Goal: Task Accomplishment & Management: Manage account settings

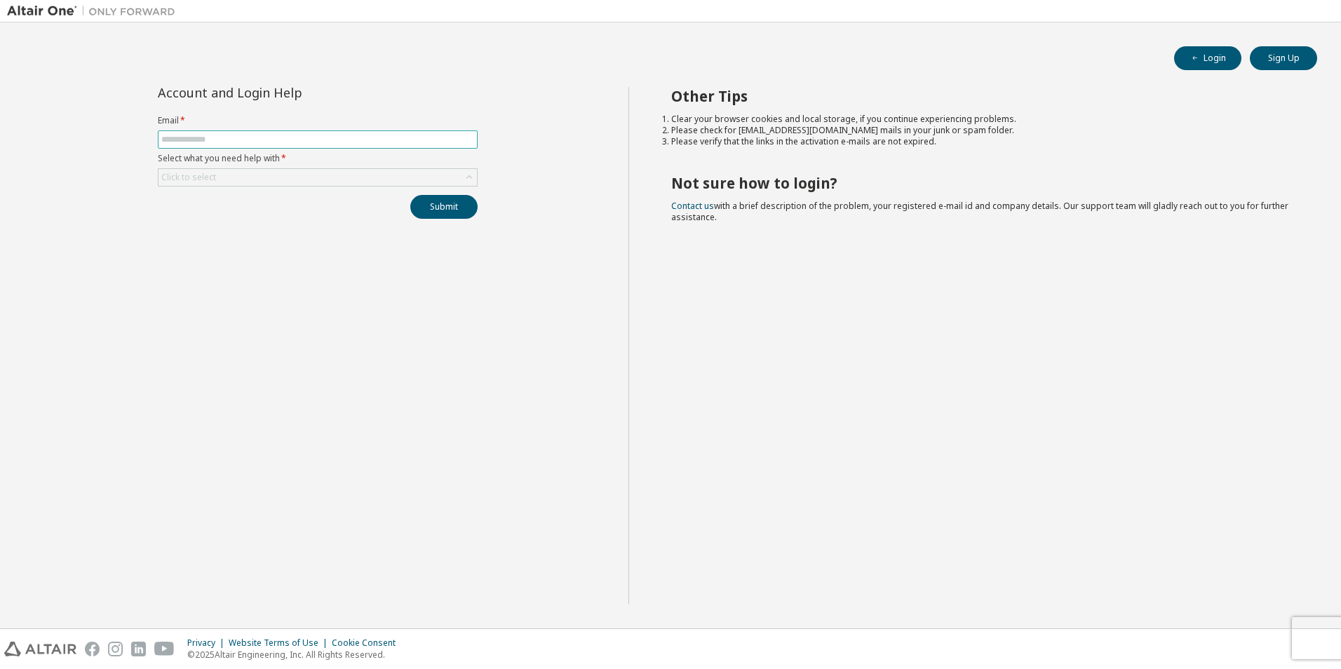
click at [379, 142] on input "text" at bounding box center [317, 139] width 313 height 11
type input "**********"
click at [435, 203] on button "Submit" at bounding box center [443, 207] width 67 height 24
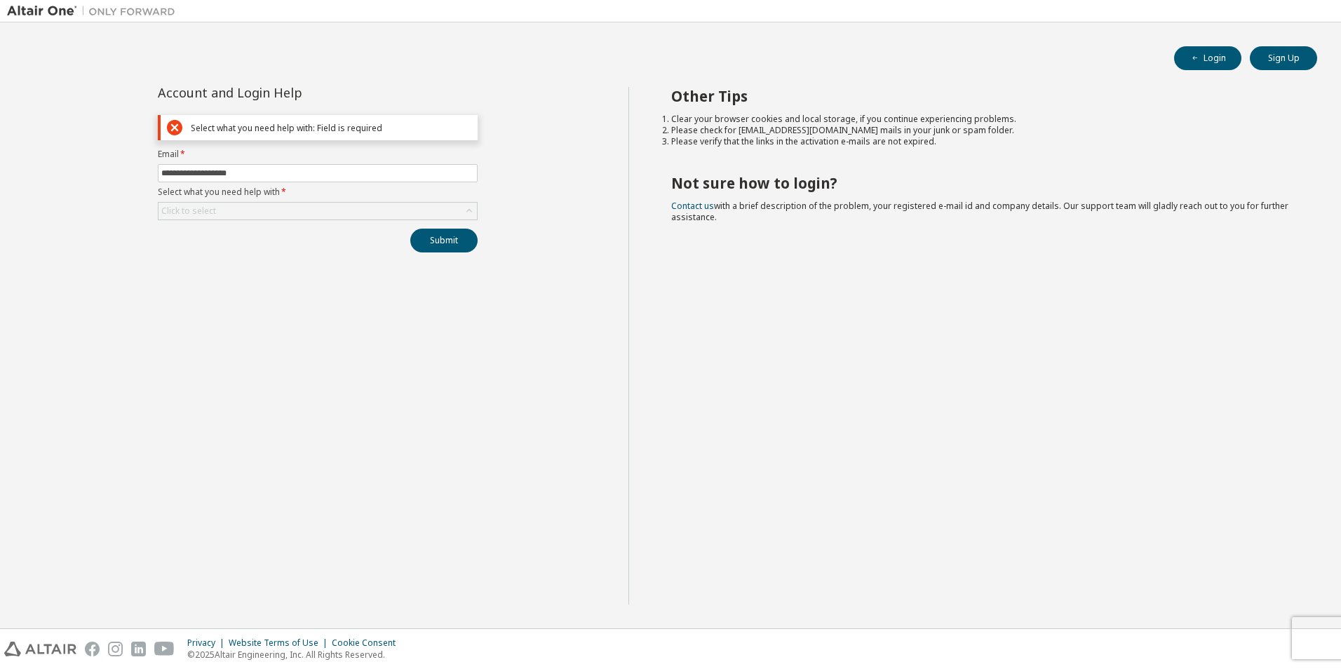
click at [418, 196] on label "Select what you need help with *" at bounding box center [318, 192] width 320 height 11
click at [378, 218] on div "Click to select" at bounding box center [318, 211] width 318 height 17
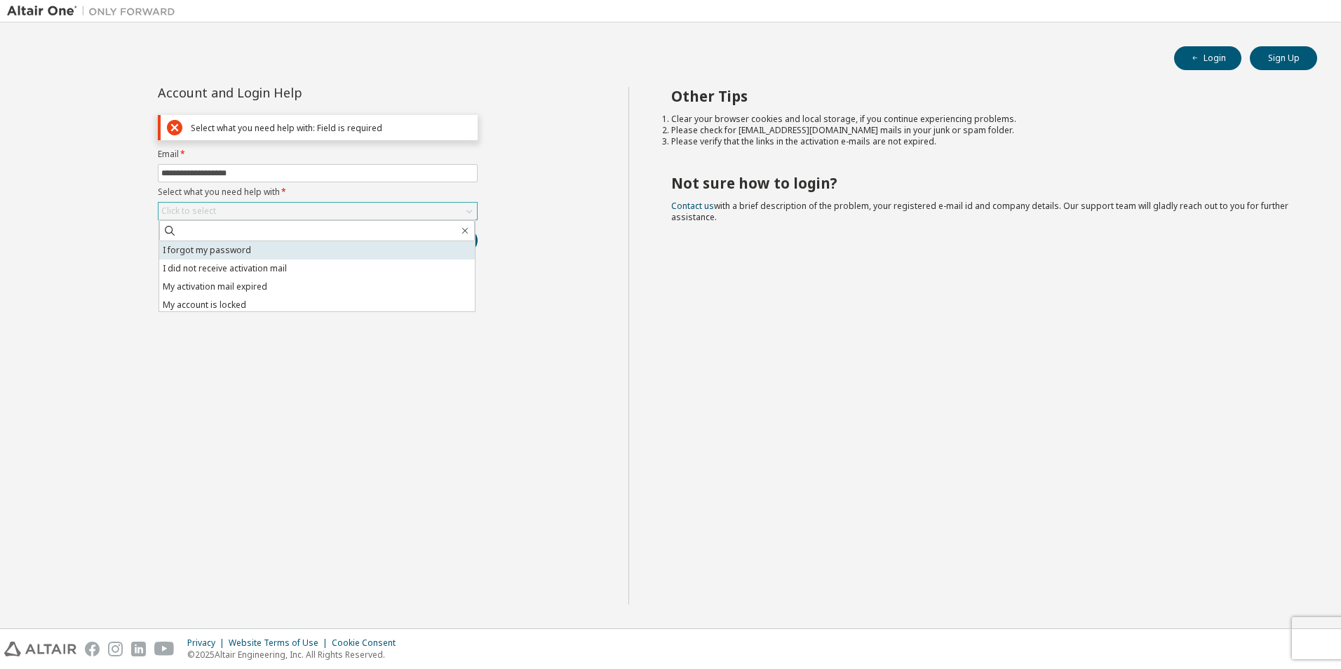
click at [362, 241] on li "I forgot my password" at bounding box center [317, 250] width 316 height 18
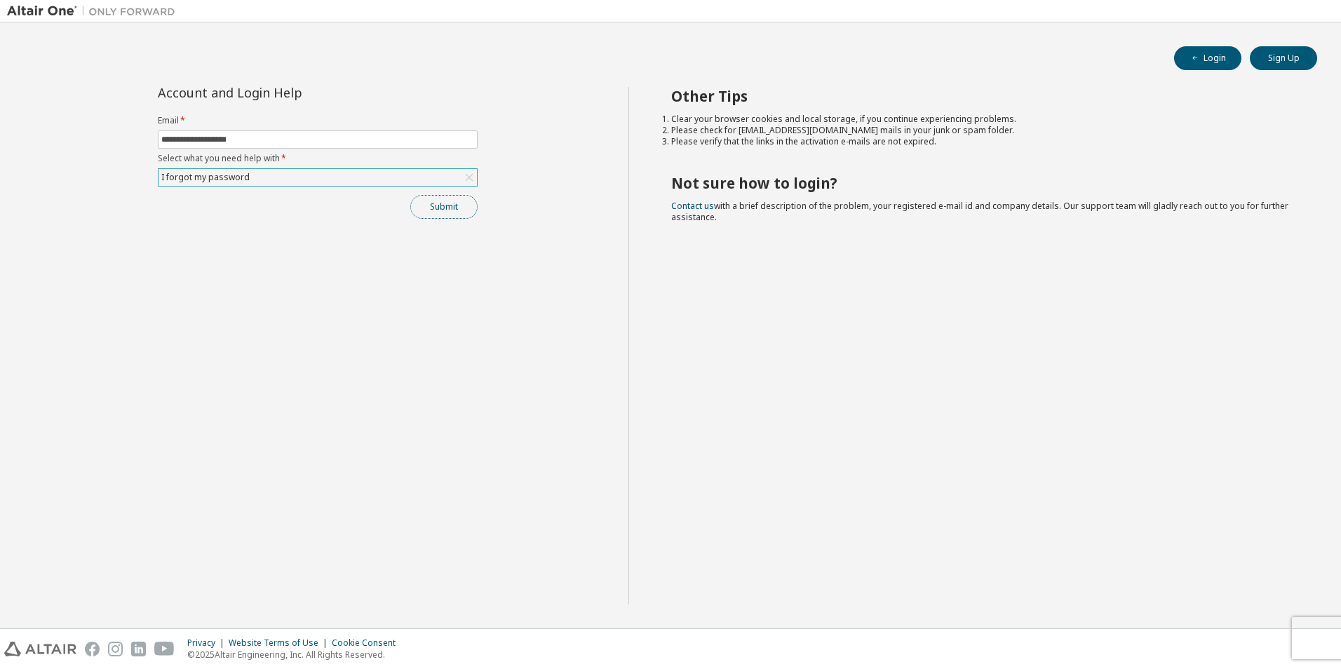
click at [447, 212] on button "Submit" at bounding box center [443, 207] width 67 height 24
click at [449, 207] on button "Submit" at bounding box center [443, 207] width 67 height 24
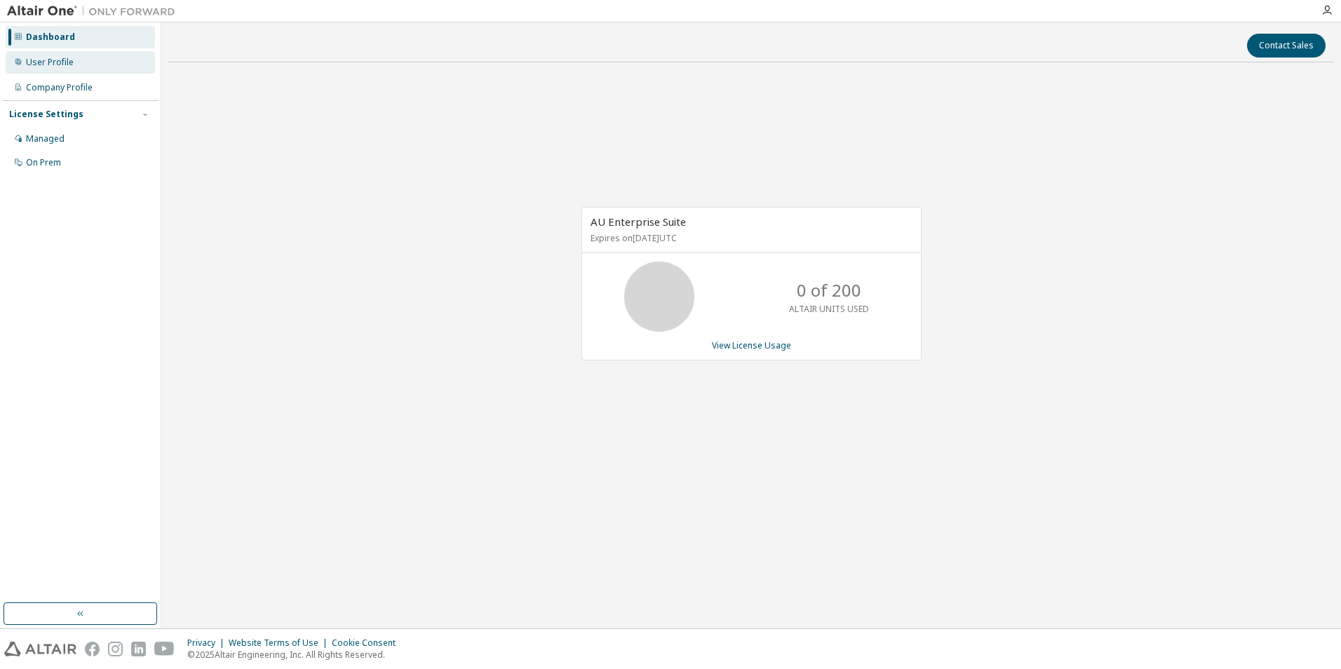
click at [88, 67] on div "User Profile" at bounding box center [80, 62] width 149 height 22
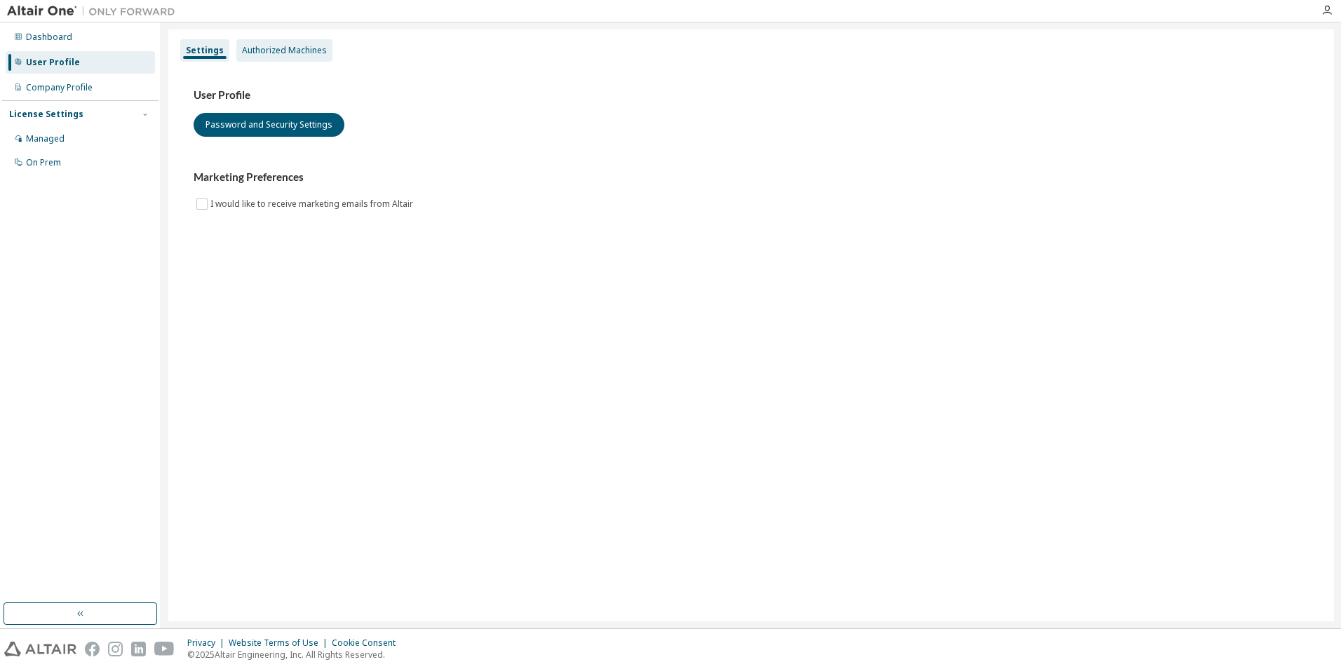
click at [258, 45] on div "Authorized Machines" at bounding box center [284, 50] width 85 height 11
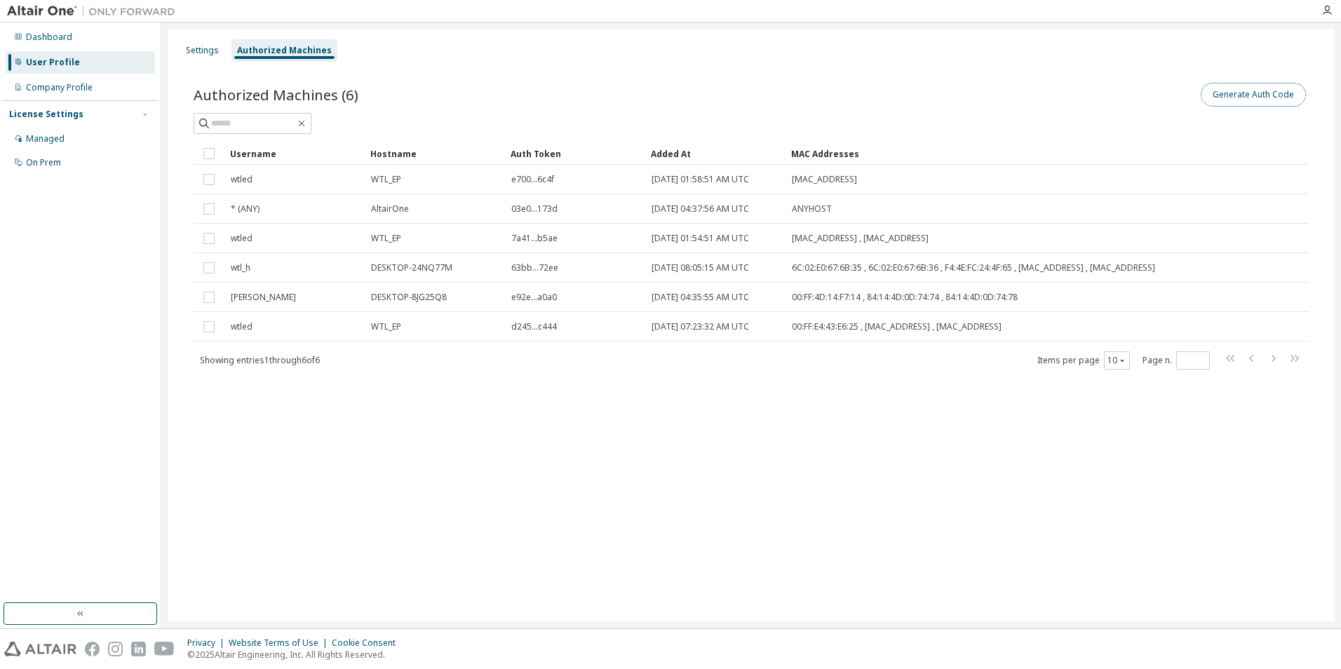
click at [1271, 95] on button "Generate Auth Code" at bounding box center [1253, 95] width 105 height 24
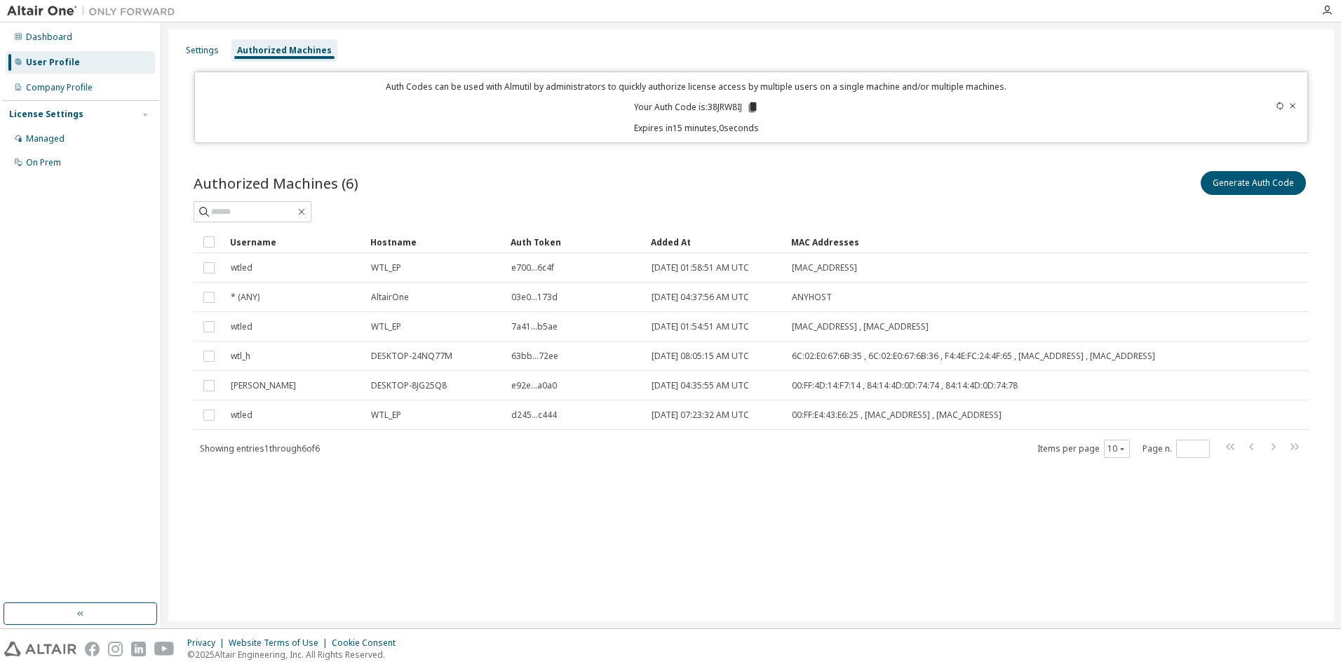
click at [1290, 105] on icon at bounding box center [1292, 106] width 8 height 8
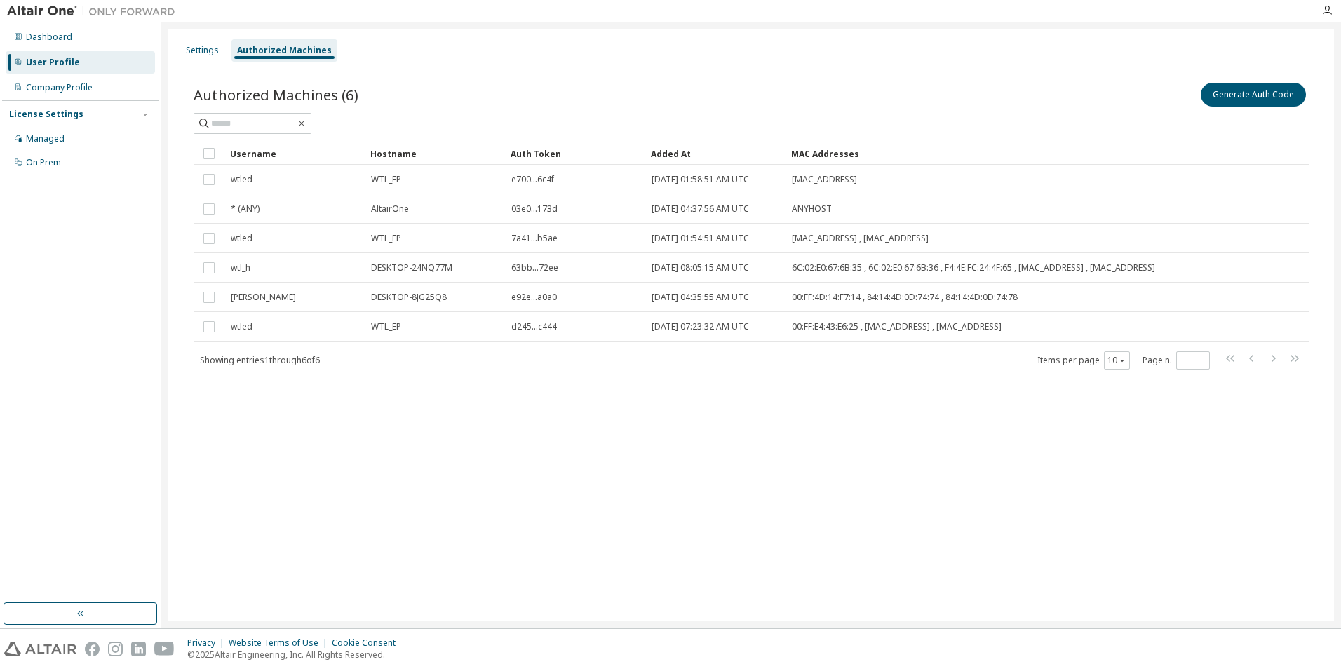
click at [1131, 512] on div "Settings Authorized Machines Authorized Machines (6) Generate Auth Code Clear L…" at bounding box center [751, 325] width 1166 height 592
click at [1035, 426] on div "Settings Authorized Machines Authorized Machines (6) Generate Auth Code Clear L…" at bounding box center [751, 325] width 1166 height 592
click at [1235, 101] on button "Generate Auth Code" at bounding box center [1253, 95] width 105 height 24
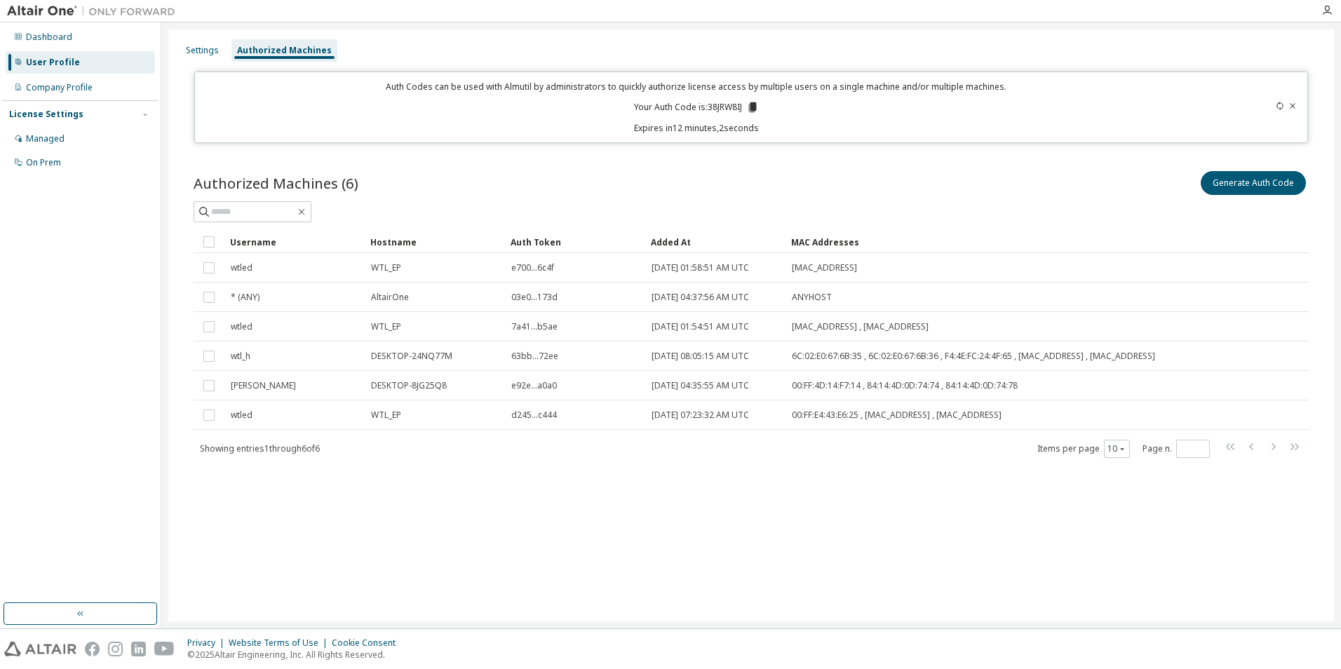
click at [828, 167] on div "Authorized Machines (6) Generate Auth Code Clear Load Save Save As Field Operat…" at bounding box center [751, 323] width 1149 height 344
click at [50, 33] on div "Dashboard" at bounding box center [49, 37] width 46 height 11
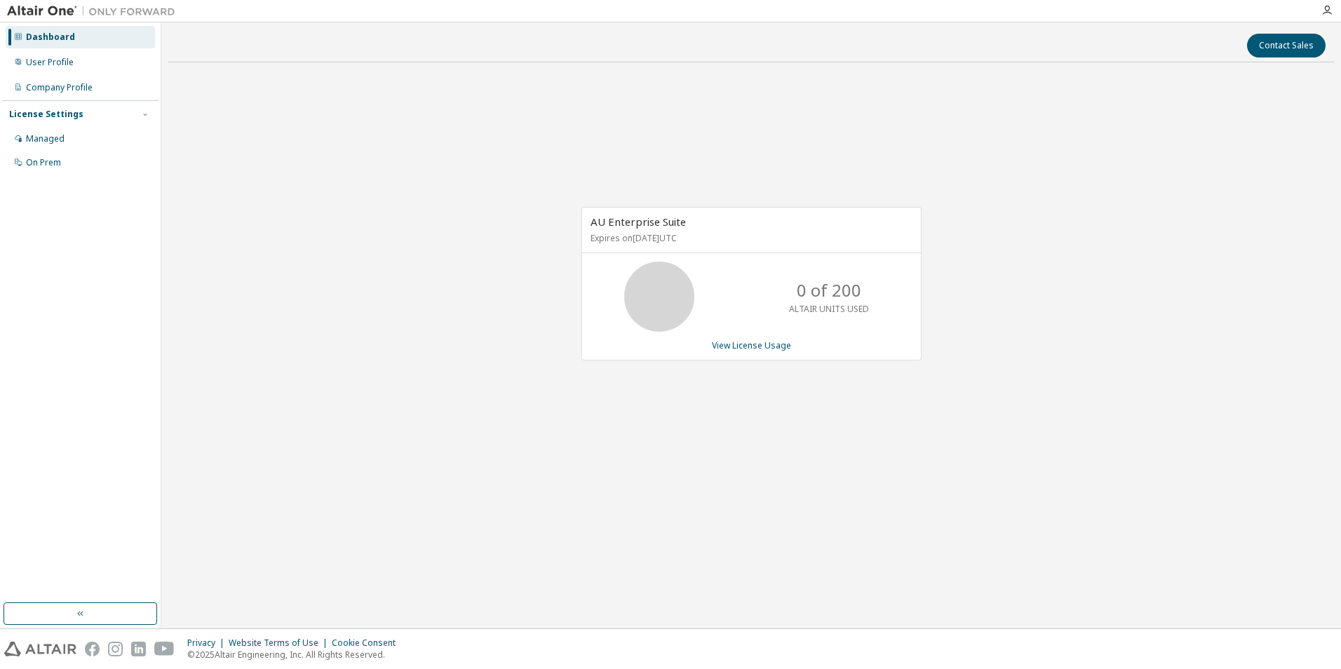
click at [25, 12] on img at bounding box center [94, 11] width 175 height 14
click at [1327, 5] on icon "button" at bounding box center [1326, 10] width 11 height 11
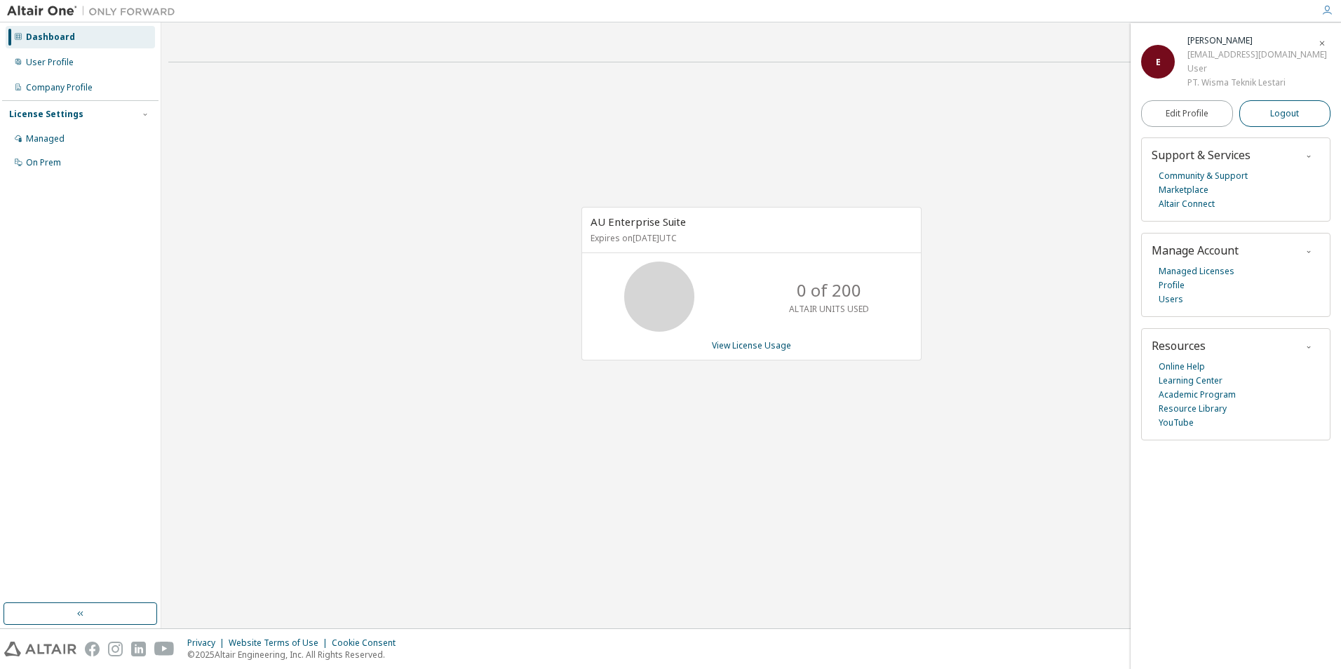
click at [1307, 119] on button "Logout" at bounding box center [1285, 113] width 92 height 27
